Goal: Transaction & Acquisition: Purchase product/service

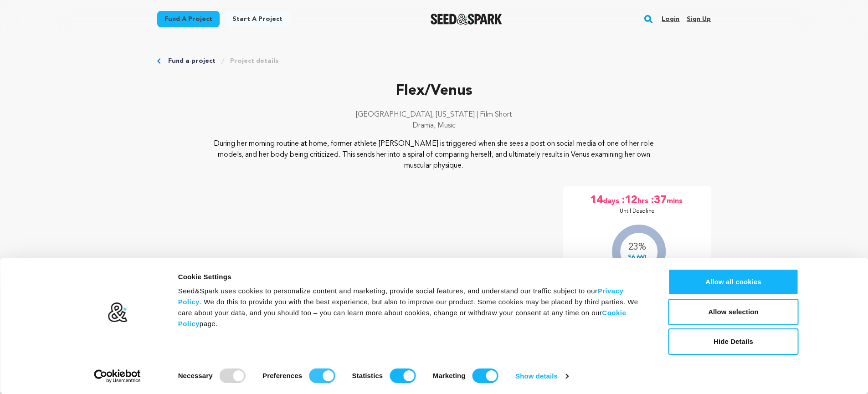
click at [321, 377] on input "Preferences" at bounding box center [322, 376] width 26 height 15
checkbox input "false"
drag, startPoint x: 395, startPoint y: 377, endPoint x: 461, endPoint y: 380, distance: 66.6
click at [395, 377] on input "Statistics" at bounding box center [403, 376] width 26 height 15
checkbox input "false"
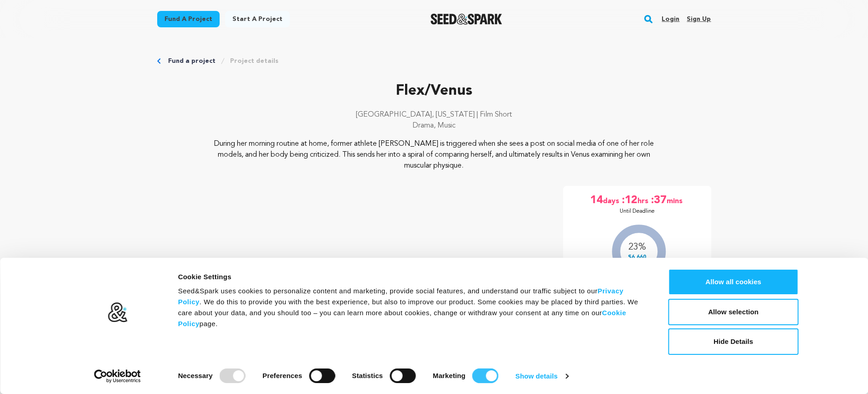
click at [489, 376] on input "Marketing" at bounding box center [486, 376] width 26 height 15
checkbox input "false"
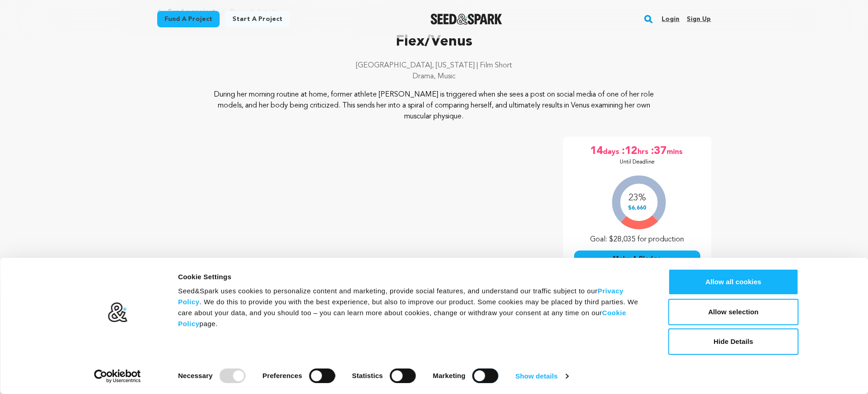
scroll to position [46, 0]
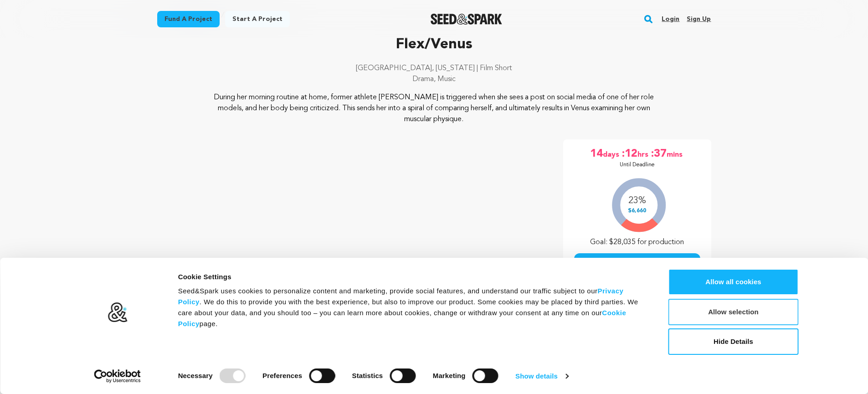
click at [735, 313] on button "Allow selection" at bounding box center [734, 312] width 130 height 26
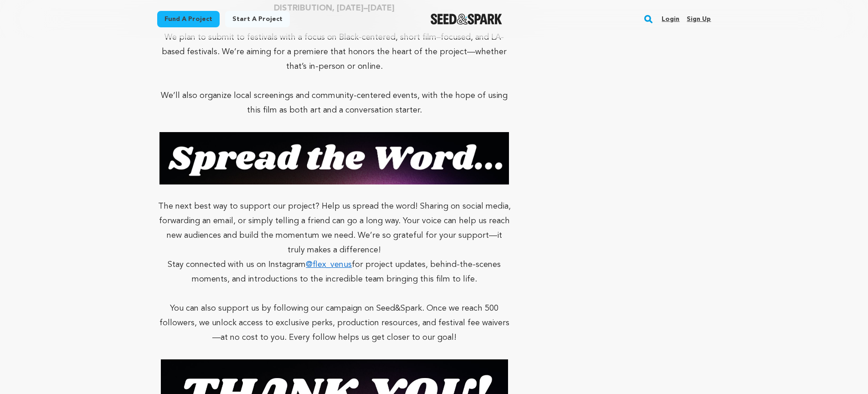
scroll to position [4433, 0]
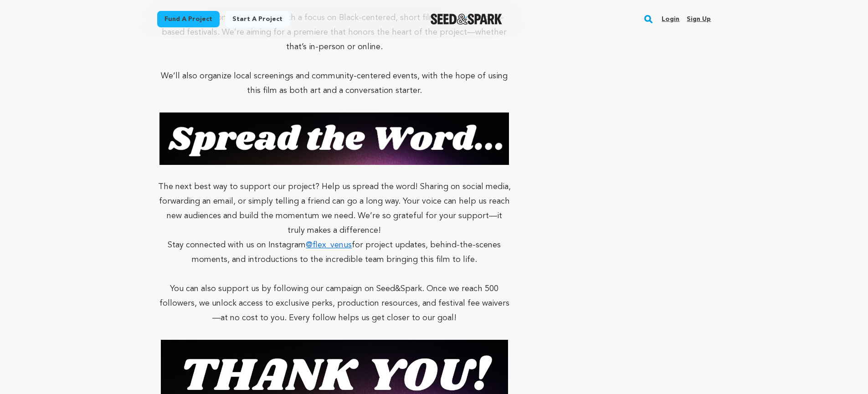
click at [321, 241] on link "@flex_venus" at bounding box center [329, 245] width 46 height 8
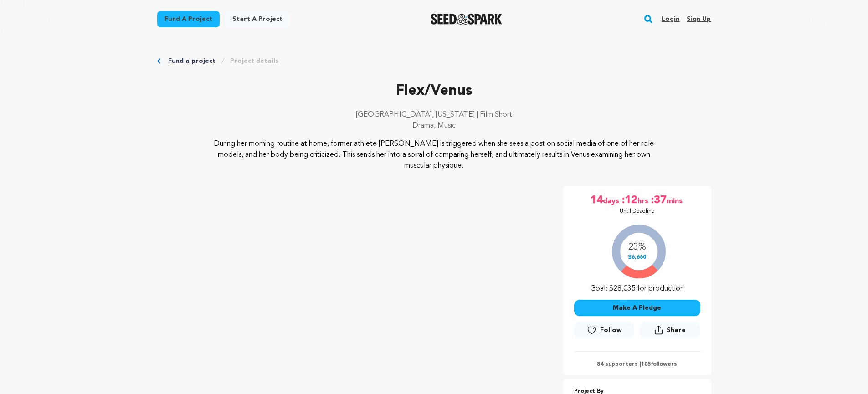
scroll to position [0, 0]
click at [674, 20] on link "Login" at bounding box center [671, 19] width 18 height 15
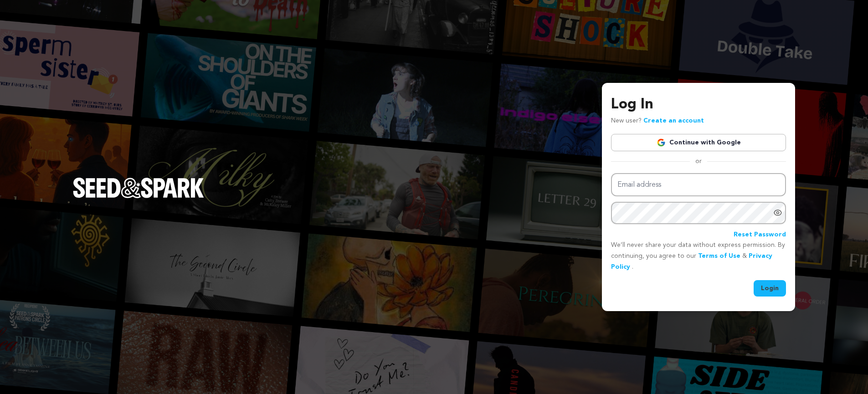
click at [534, 204] on div "Log In New user? Create an account Continue with Google or Email address Passwo…" at bounding box center [434, 197] width 868 height 394
click at [663, 119] on link "Create an account" at bounding box center [674, 121] width 61 height 6
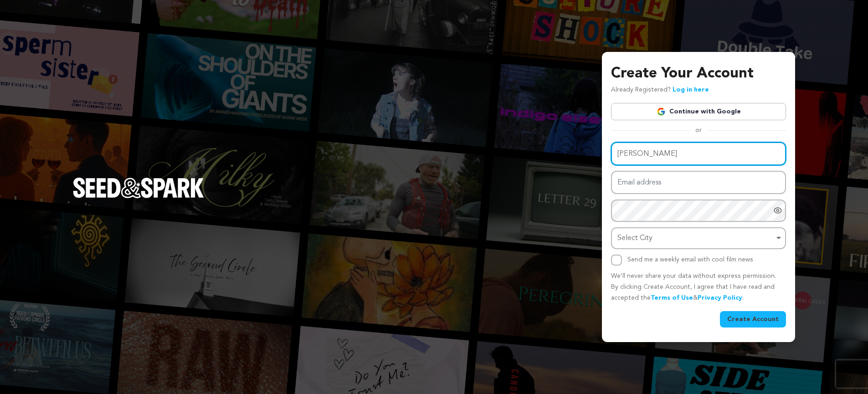
type input "Jay"
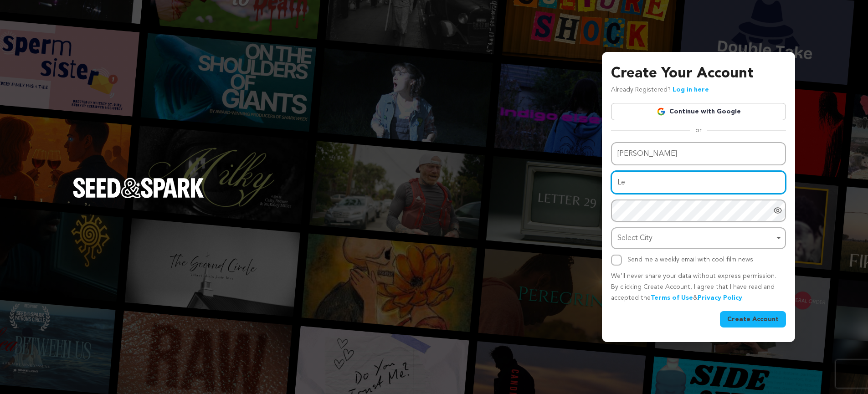
type input "L"
type input "jaylender@mac.com"
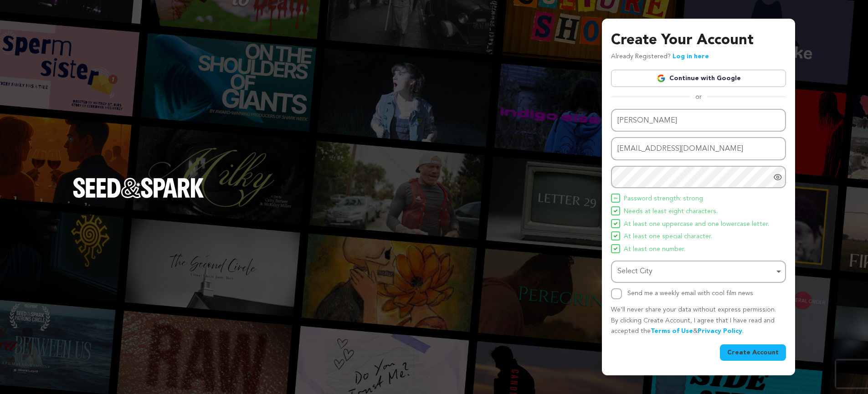
click at [660, 273] on div "Select City Remove item" at bounding box center [696, 271] width 157 height 13
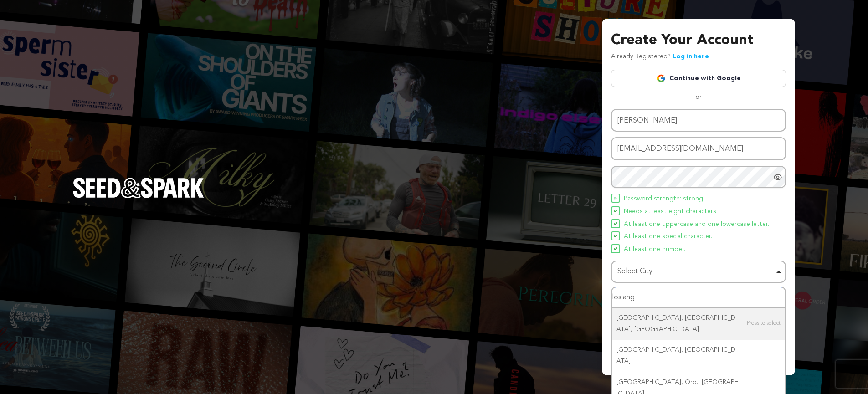
type input "los ange"
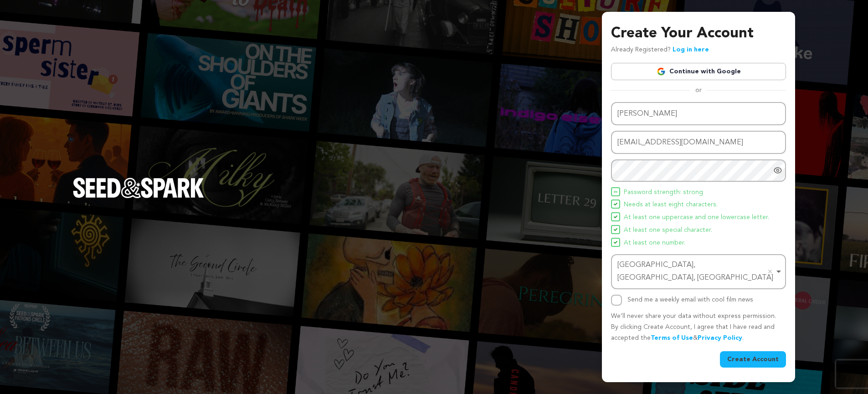
click at [761, 354] on button "Create Account" at bounding box center [753, 359] width 66 height 16
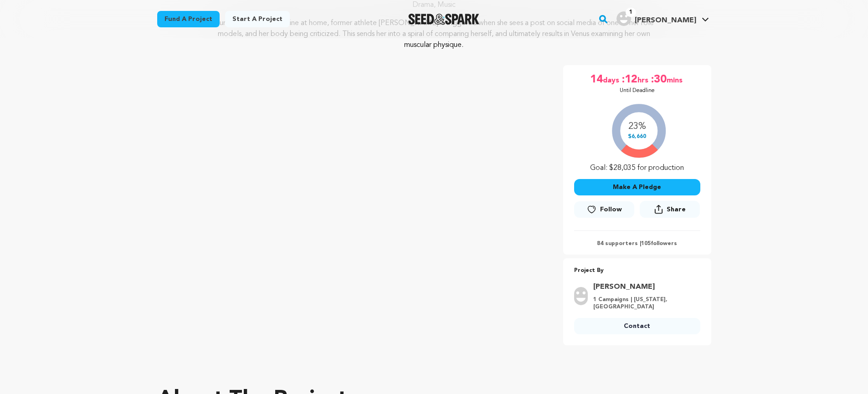
scroll to position [130, 0]
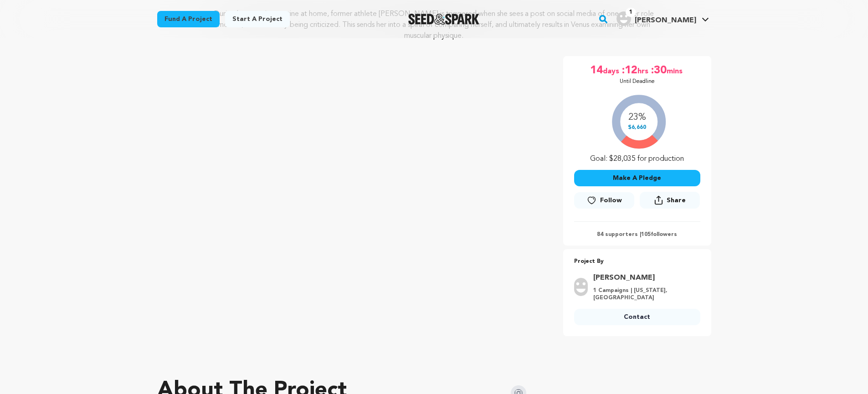
click at [605, 199] on span "Follow" at bounding box center [611, 200] width 22 height 9
click at [632, 177] on button "Make A Pledge" at bounding box center [637, 178] width 126 height 16
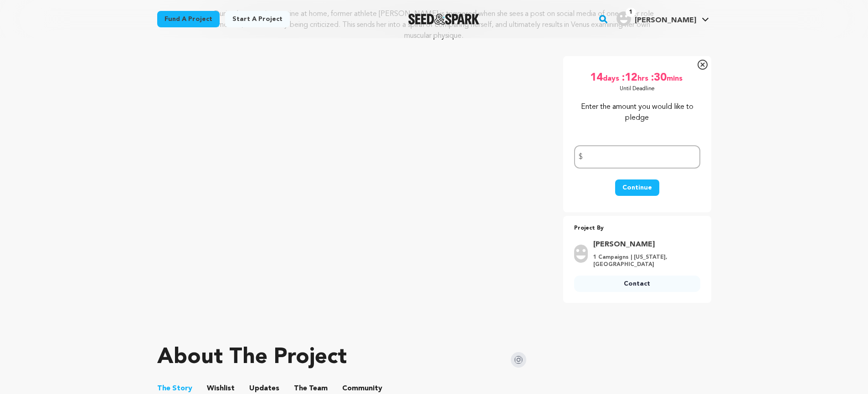
scroll to position [130, 0]
click at [606, 155] on input "number" at bounding box center [637, 156] width 126 height 23
type input "100"
click at [637, 188] on button "Continue" at bounding box center [637, 188] width 44 height 16
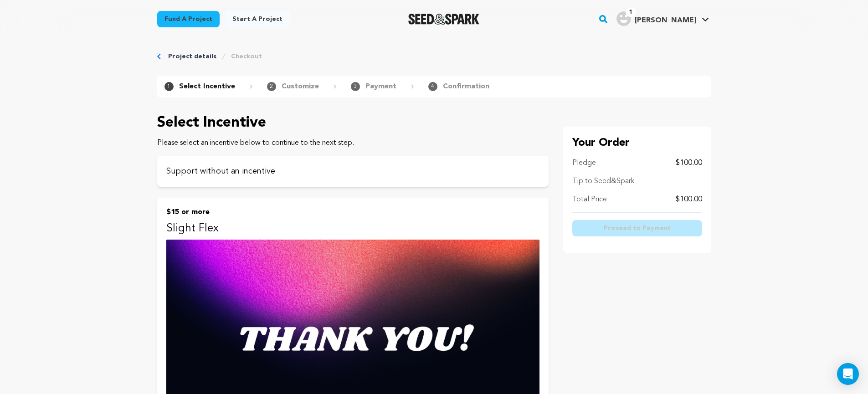
scroll to position [0, 0]
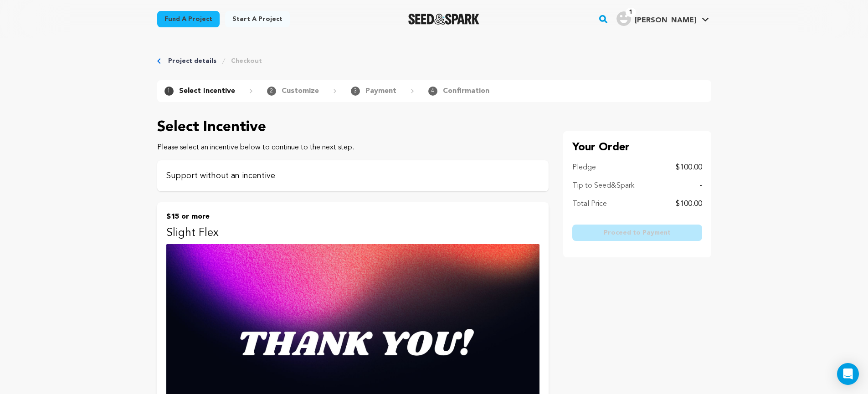
click at [268, 180] on p "Support without an incentive" at bounding box center [352, 176] width 373 height 13
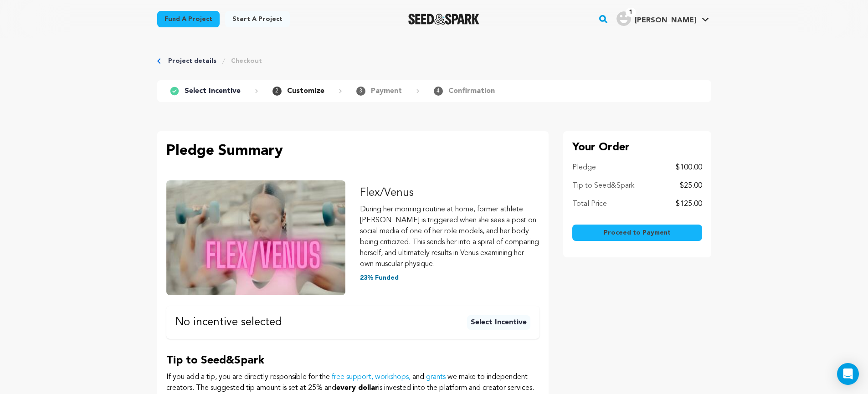
click at [622, 234] on span "Proceed to Payment" at bounding box center [637, 232] width 67 height 9
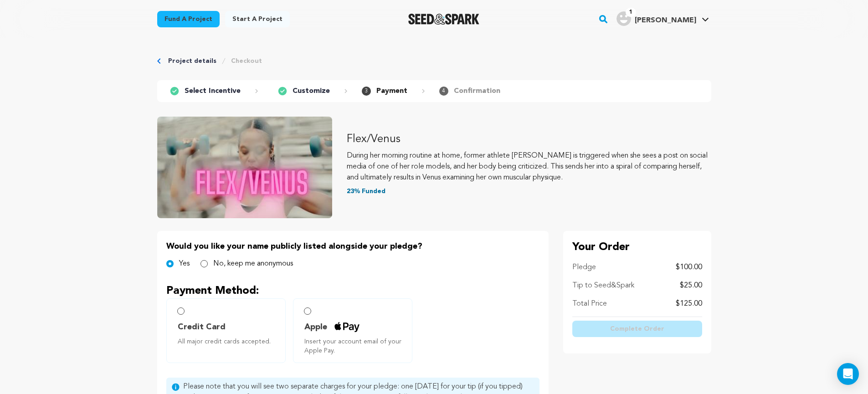
click at [308, 310] on input "Apple Insert your account email of your Apple Pay." at bounding box center [307, 311] width 7 height 7
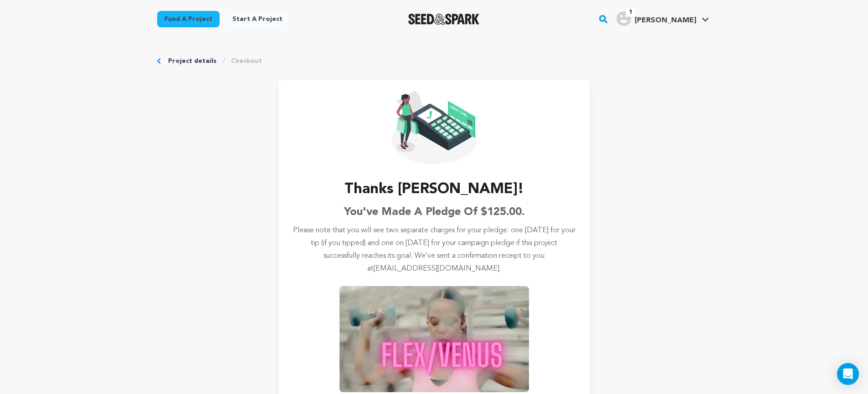
click at [252, 208] on div "Project details Checkout Thanks [PERSON_NAME]! You've made a pledge of $125.00.…" at bounding box center [434, 245] width 583 height 415
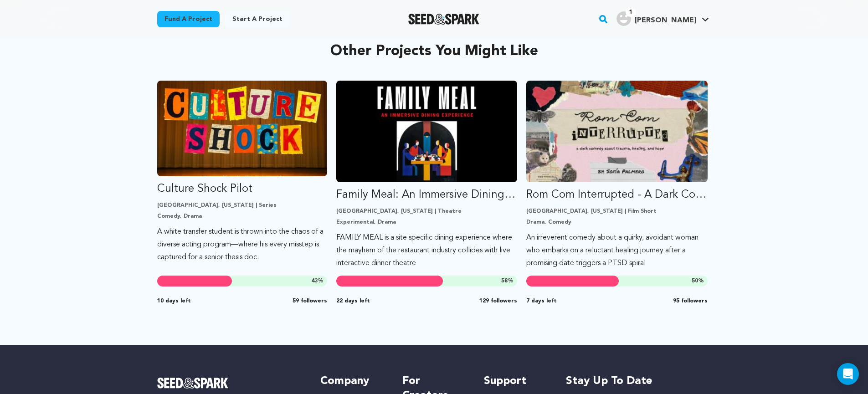
scroll to position [470, 0]
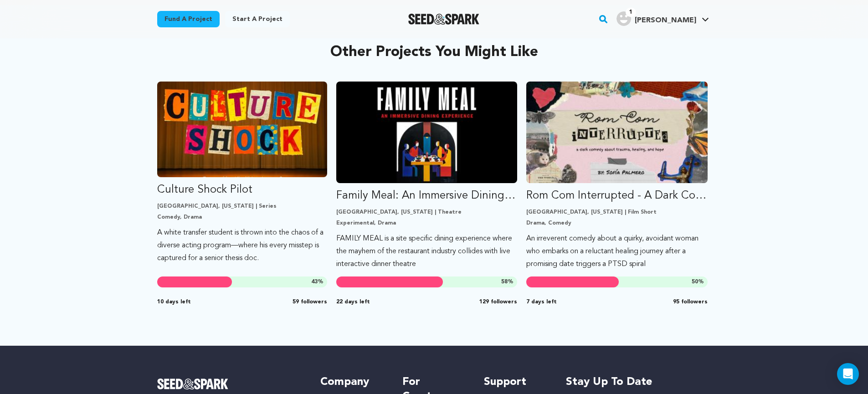
click at [109, 182] on div "Other projects you might like [GEOGRAPHIC_DATA] Skip to previous slide page [GE…" at bounding box center [434, 175] width 868 height 341
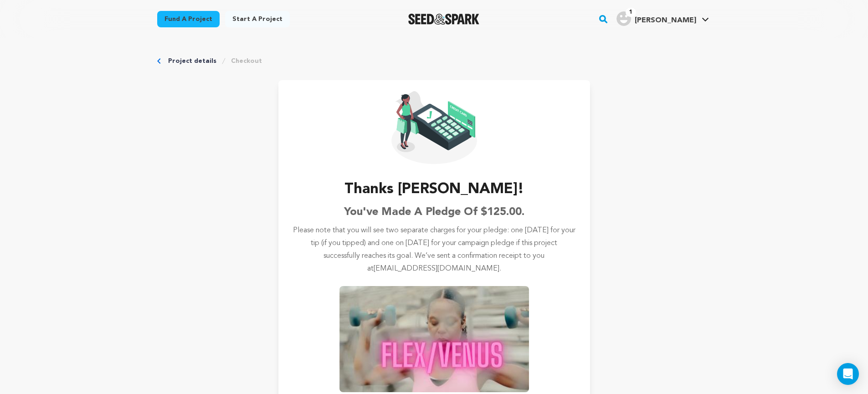
scroll to position [0, 0]
